Goal: Task Accomplishment & Management: Complete application form

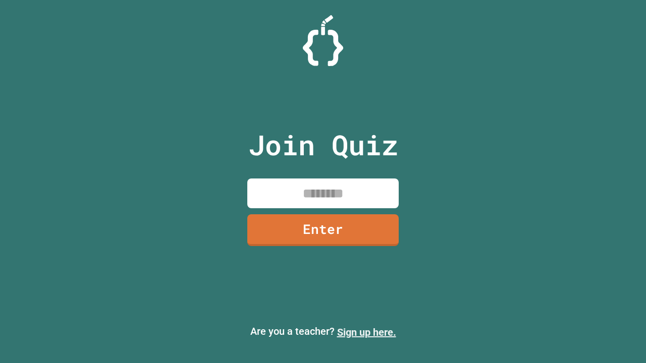
click at [366, 333] on link "Sign up here." at bounding box center [366, 332] width 59 height 12
